Goal: Information Seeking & Learning: Learn about a topic

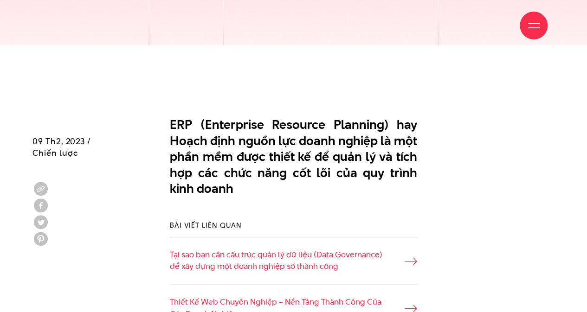
scroll to position [603, 0]
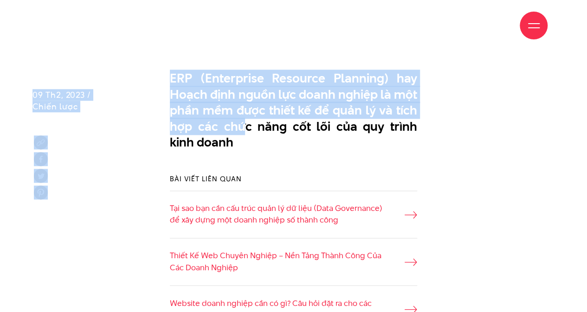
drag, startPoint x: 170, startPoint y: 34, endPoint x: 240, endPoint y: 81, distance: 84.3
click at [231, 89] on p "ERP (Enterprise Resource Planning) hay Hoạch định nguồn lực doanh nghiệp là một…" at bounding box center [293, 111] width 247 height 80
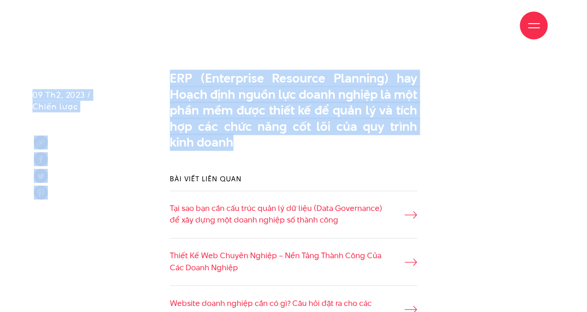
drag, startPoint x: 213, startPoint y: 101, endPoint x: 181, endPoint y: 36, distance: 72.4
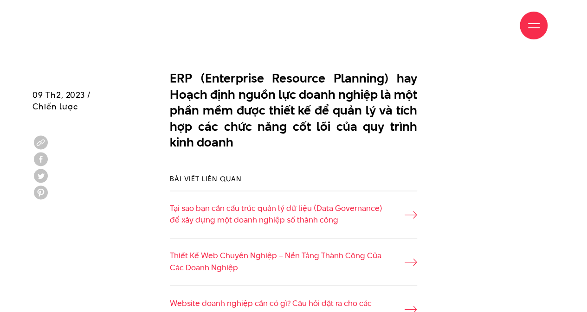
drag, startPoint x: 185, startPoint y: 41, endPoint x: 182, endPoint y: 90, distance: 49.3
click at [182, 90] on p "ERP (Enterprise Resource Planning) hay Hoạch định nguồn lực doanh nghiệp là một…" at bounding box center [293, 111] width 247 height 80
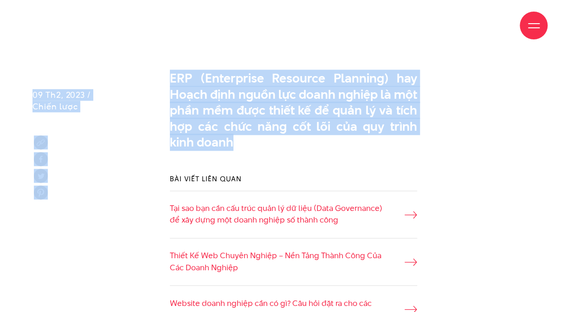
drag, startPoint x: 172, startPoint y: 32, endPoint x: 205, endPoint y: 103, distance: 78.3
copy div "Lore ipsum Do si Amet co Adi elit Sedd ei Tempo inc Utla etdol Ma al Enim ad Mi…"
click at [271, 109] on div "ERP (Enterprise Resource Planning) hay Hoạch định nguồn lực doanh nghiệp là một…" at bounding box center [293, 113] width 261 height 94
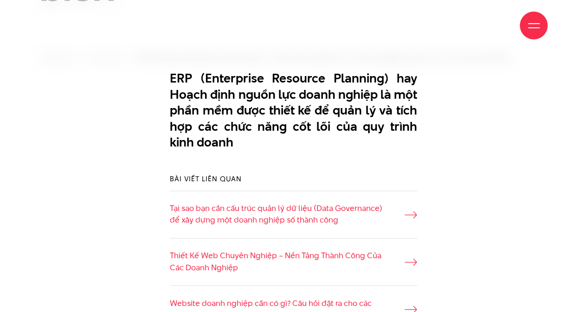
scroll to position [835, 0]
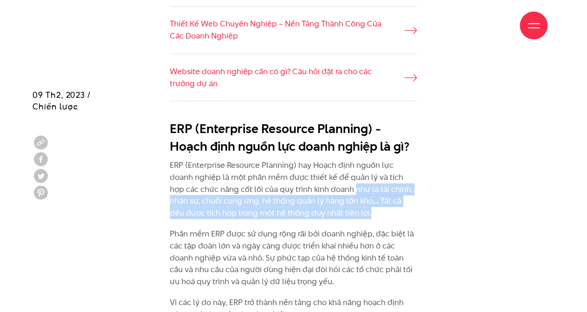
drag, startPoint x: 323, startPoint y: 148, endPoint x: 333, endPoint y: 171, distance: 24.7
click at [333, 171] on p "ERP (Enterprise Resource Planning) hay Hoạch định nguồn lực doanh nghiệp là một…" at bounding box center [293, 188] width 247 height 59
copy p "như là tài chính, nhân sự, chuỗi cung ứng, hệ thống quản lý hàng tồn kho,... Tấ…"
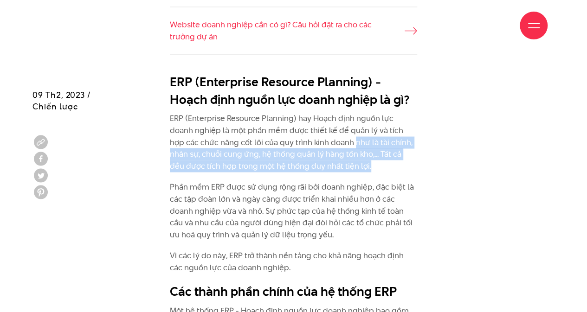
scroll to position [928, 0]
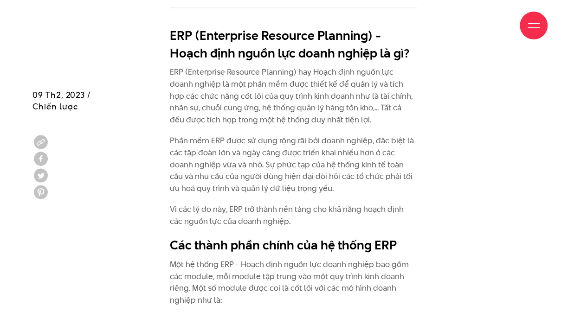
click at [270, 150] on p "Phần mềm ERP được sử dụng rộng rãi bởi doanh nghiệp, đặc biệt là các tập đoàn l…" at bounding box center [293, 164] width 247 height 59
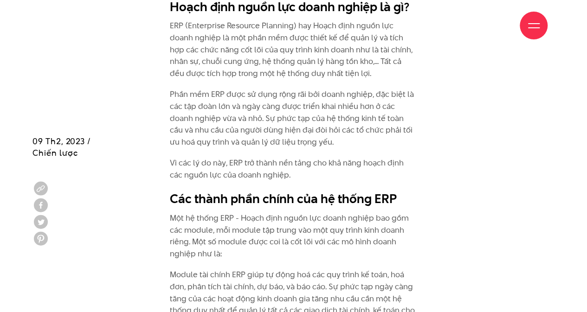
scroll to position [1021, 0]
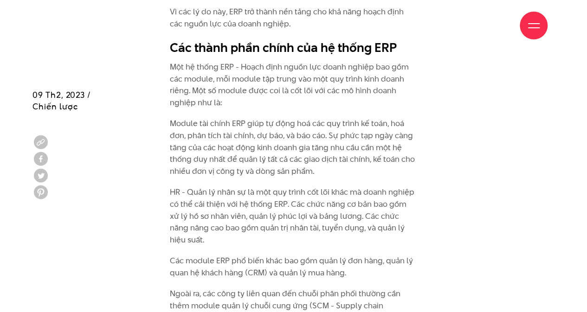
scroll to position [1033, 0]
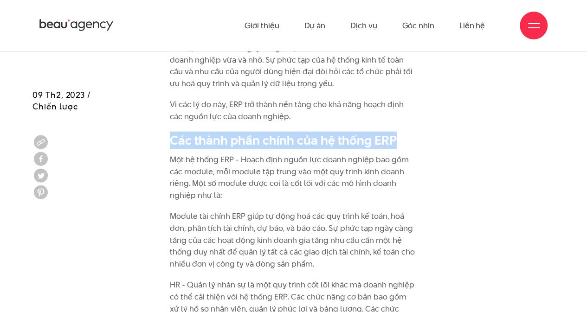
drag, startPoint x: 344, startPoint y: 98, endPoint x: 138, endPoint y: 97, distance: 206.1
copy h2 "Các thành phần chính của hệ thống ERP"
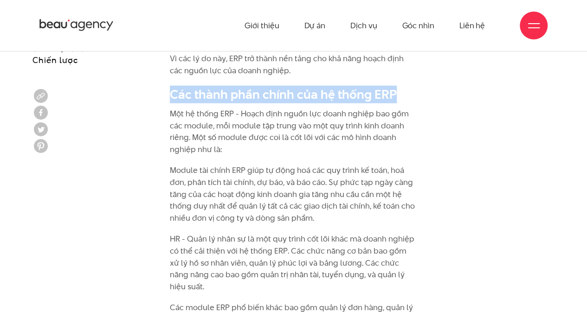
scroll to position [1033, 0]
